Goal: Participate in discussion: Engage in conversation with other users on a specific topic

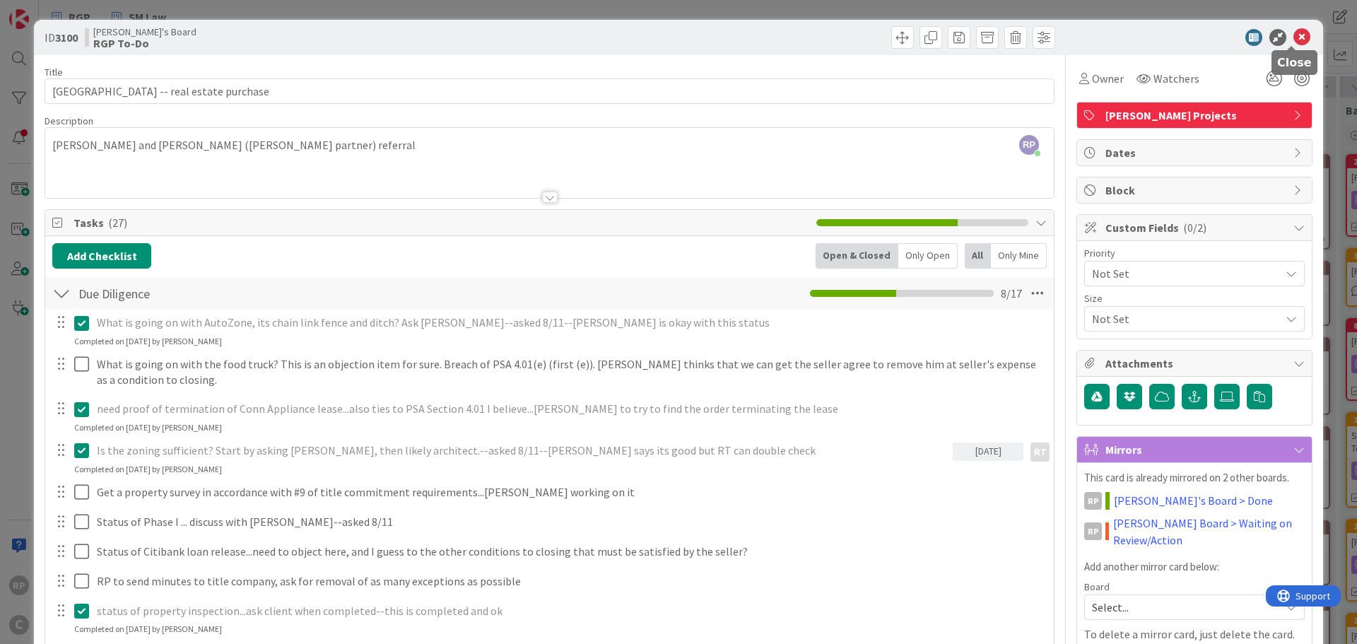
click at [1294, 29] on icon at bounding box center [1302, 37] width 17 height 17
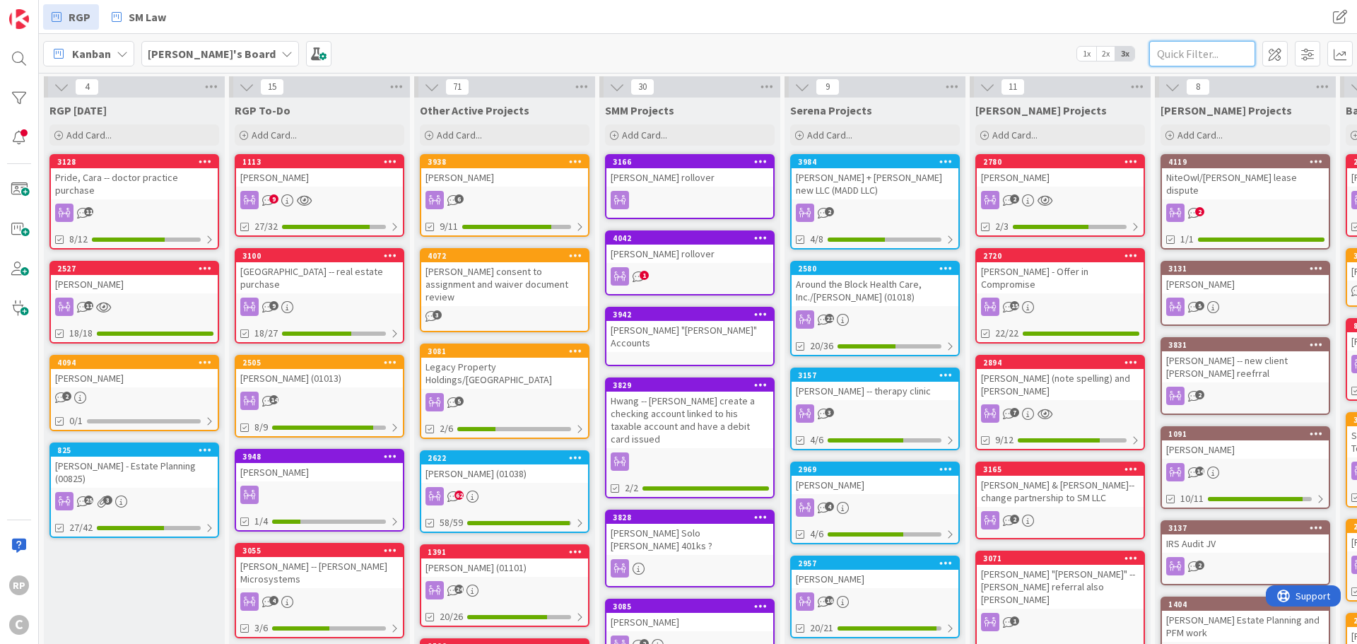
click at [1198, 47] on input "text" at bounding box center [1202, 53] width 106 height 25
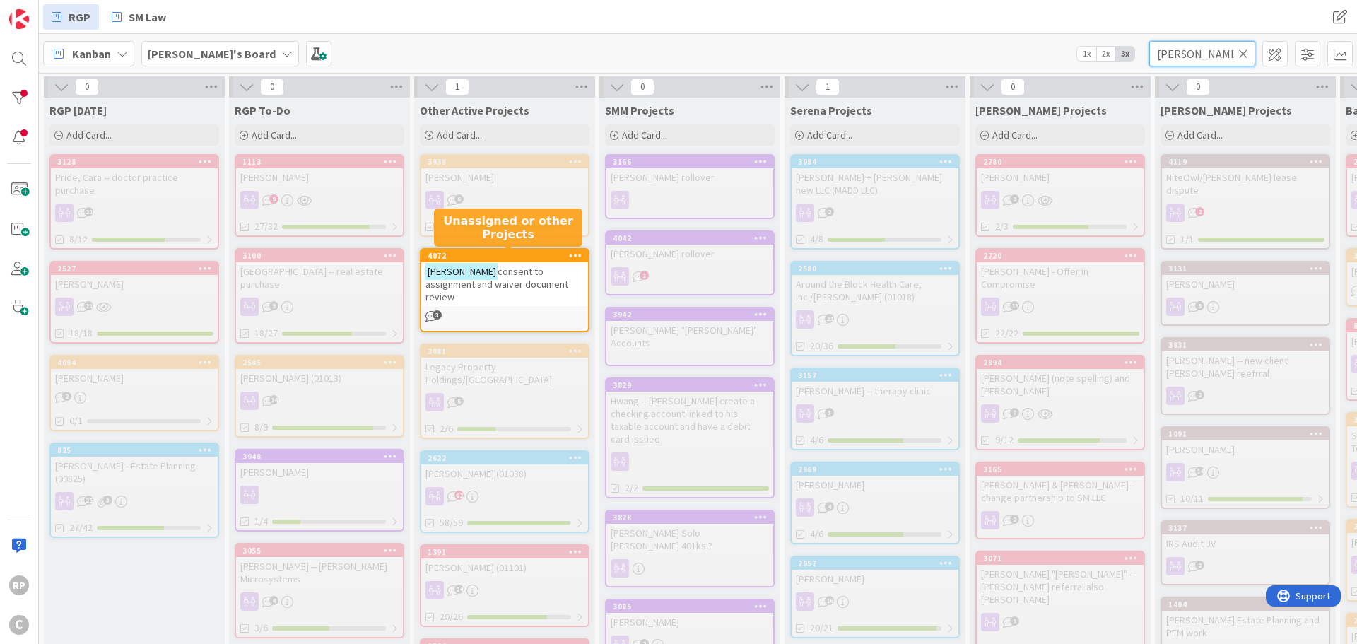
type input "[PERSON_NAME]"
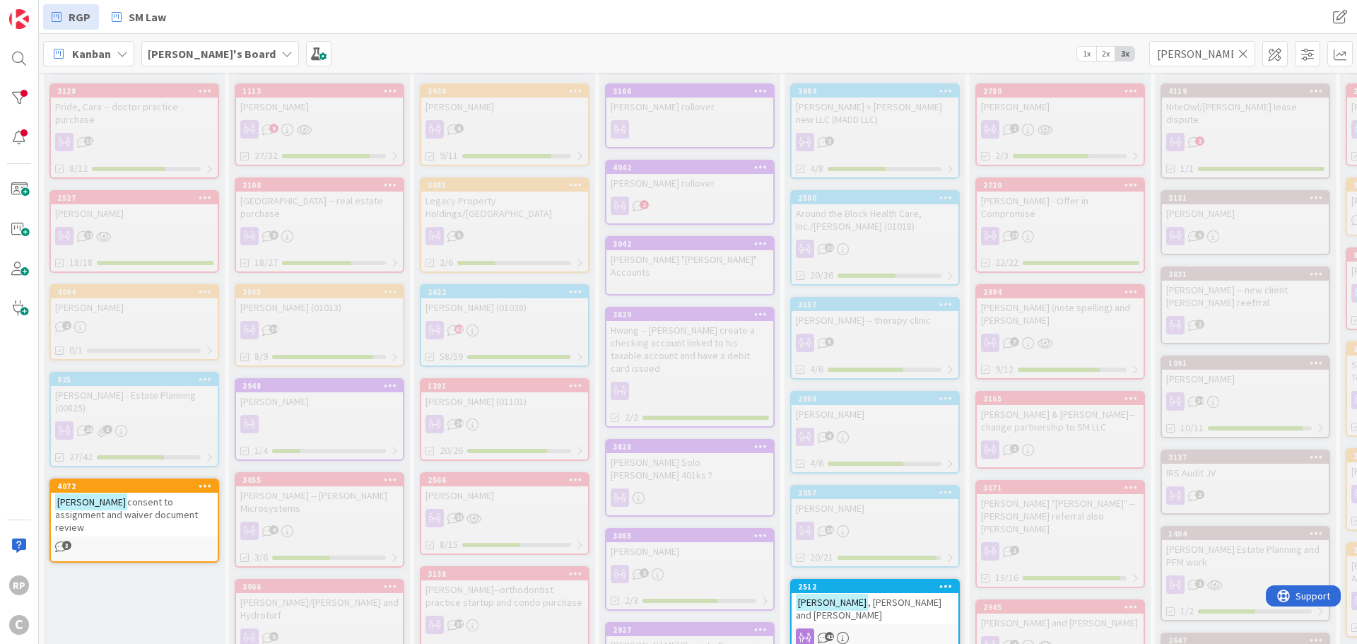
scroll to position [73, 0]
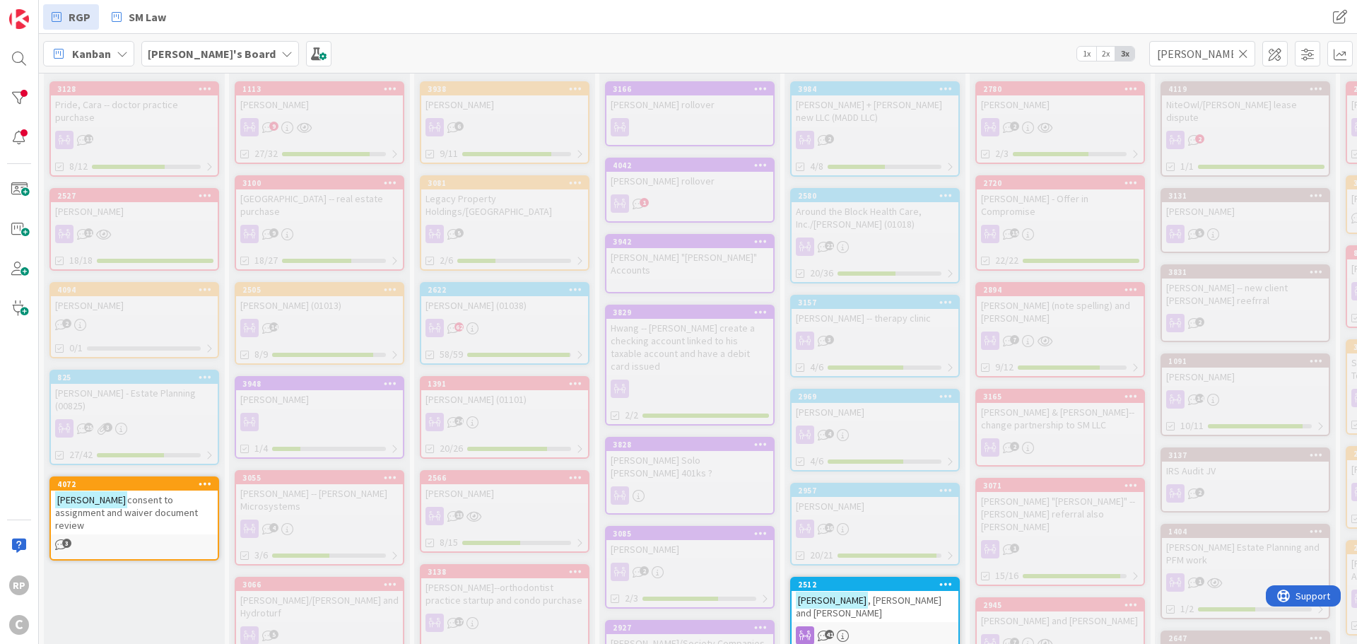
click at [1248, 47] on icon at bounding box center [1243, 53] width 10 height 13
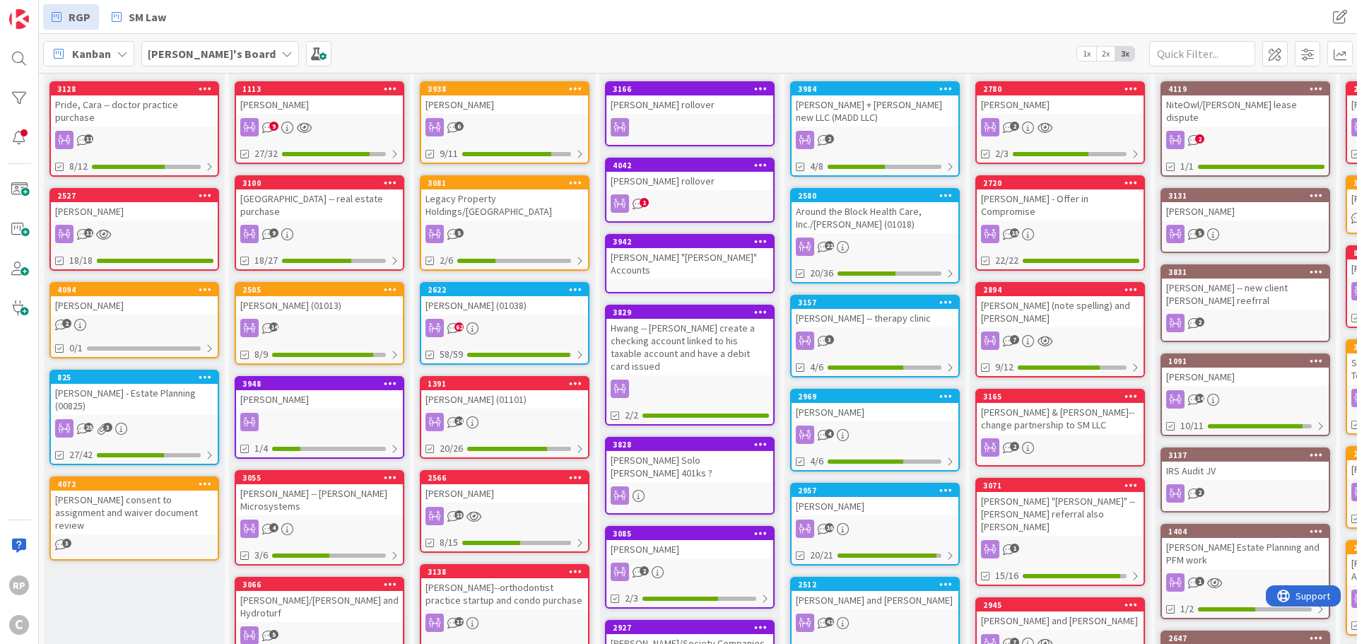
click at [112, 491] on div "[PERSON_NAME] consent to assignment and waiver document review" at bounding box center [134, 513] width 167 height 44
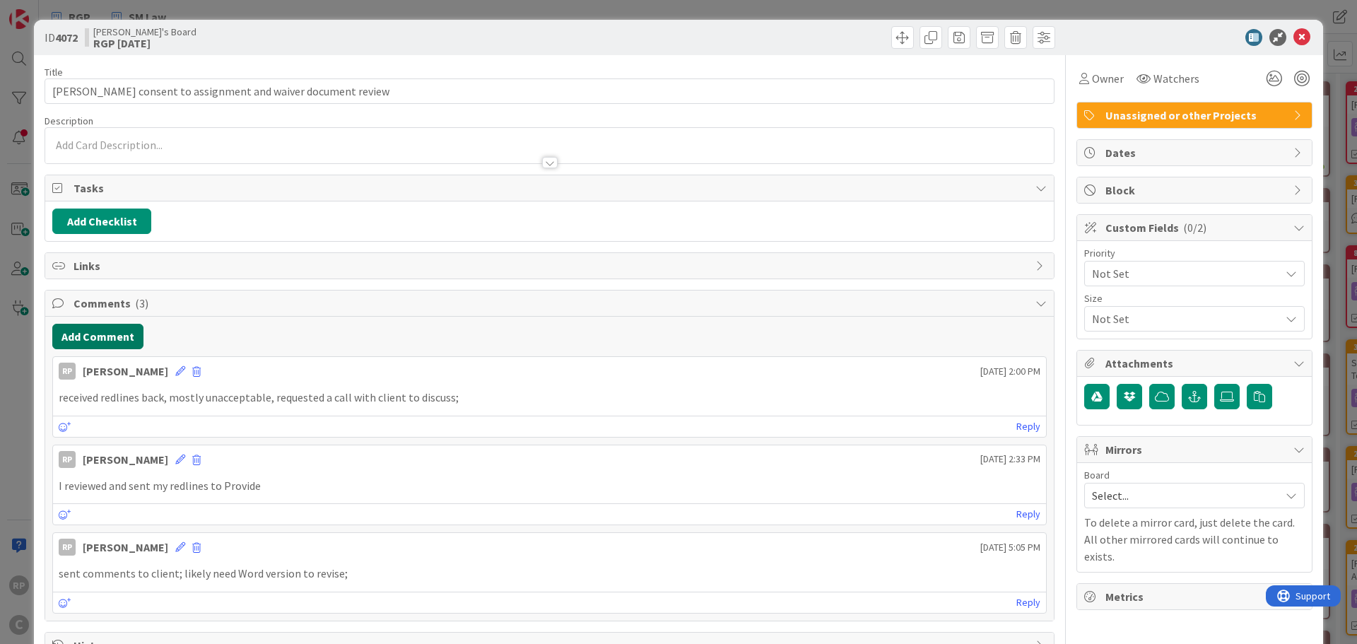
click at [95, 342] on button "Add Comment" at bounding box center [97, 336] width 91 height 25
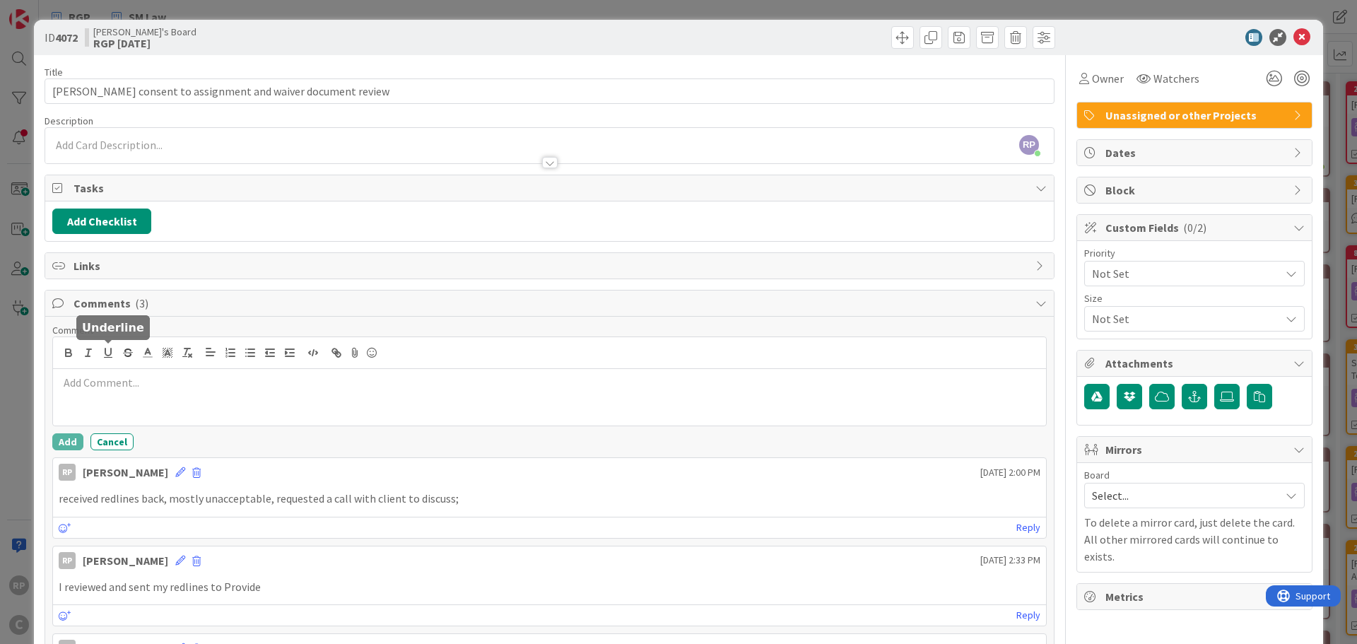
click at [120, 394] on div at bounding box center [549, 397] width 993 height 57
click at [69, 444] on button "Add" at bounding box center [67, 441] width 31 height 17
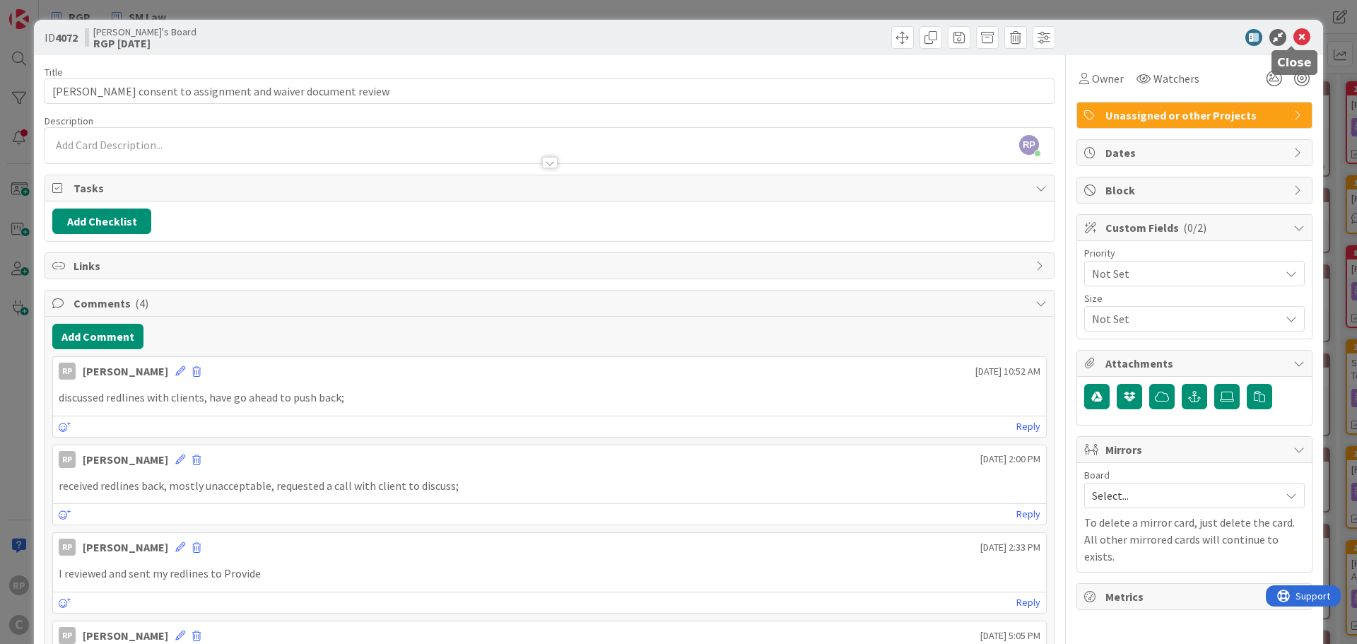
click at [1294, 40] on icon at bounding box center [1302, 37] width 17 height 17
